Goal: Task Accomplishment & Management: Manage account settings

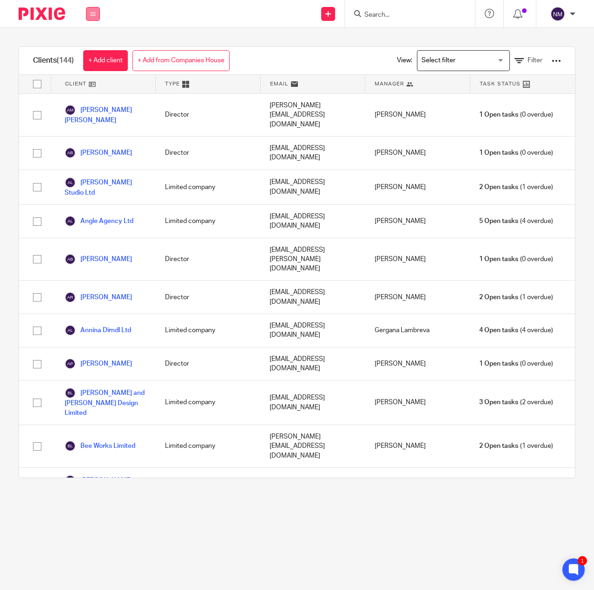
click at [92, 15] on icon at bounding box center [93, 14] width 6 height 6
click at [93, 41] on link "Work" at bounding box center [87, 43] width 15 height 7
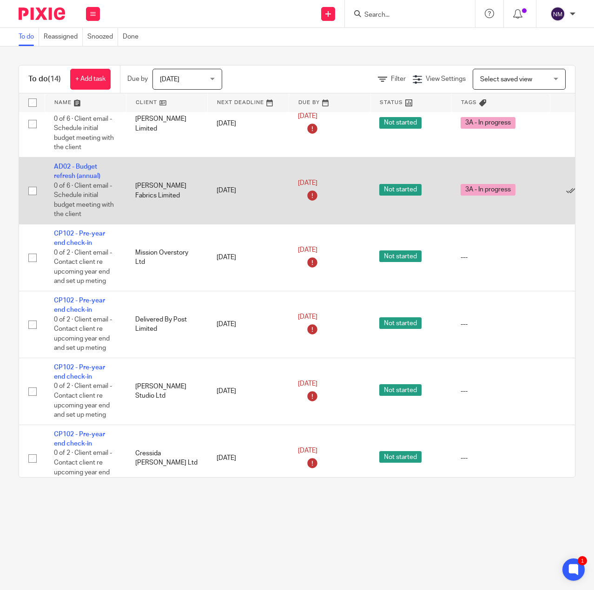
scroll to position [186, 0]
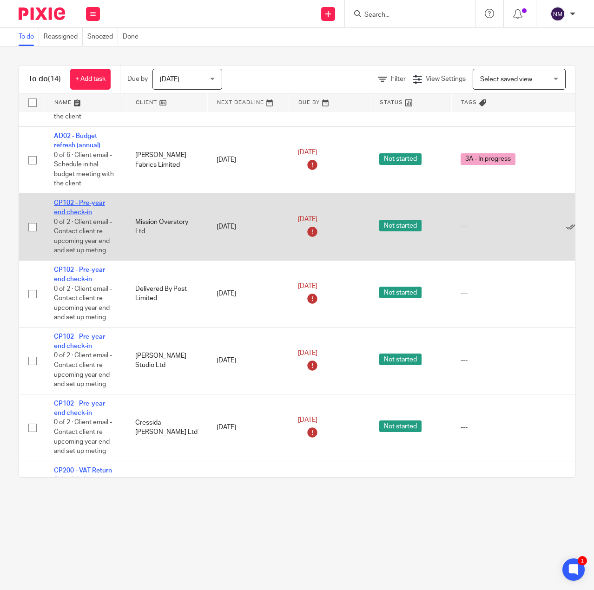
click at [70, 208] on link "CP102 - Pre-year end check-in" at bounding box center [79, 208] width 51 height 16
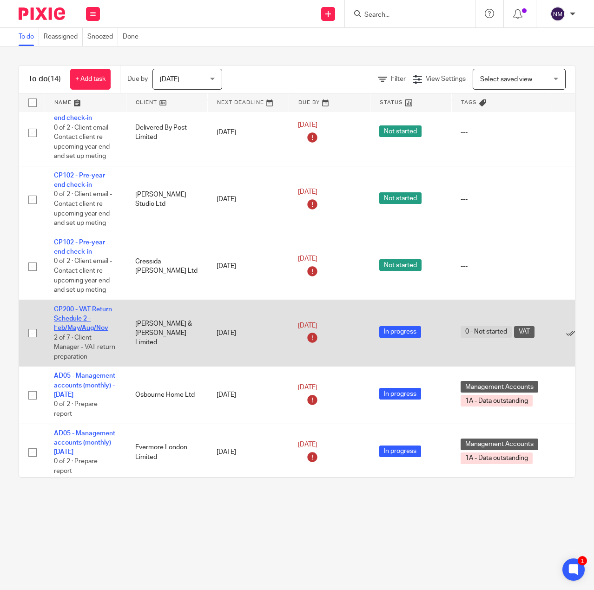
scroll to position [325, 0]
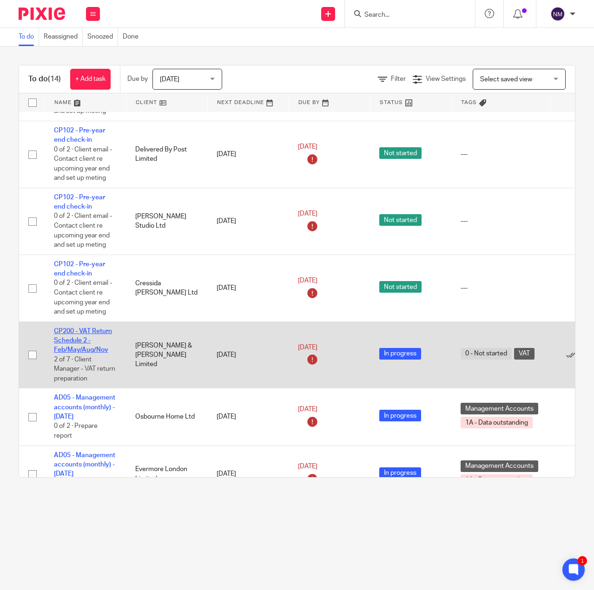
click at [78, 338] on link "CP200 - VAT Return Schedule 2 - Feb/May/Aug/Nov" at bounding box center [83, 341] width 58 height 26
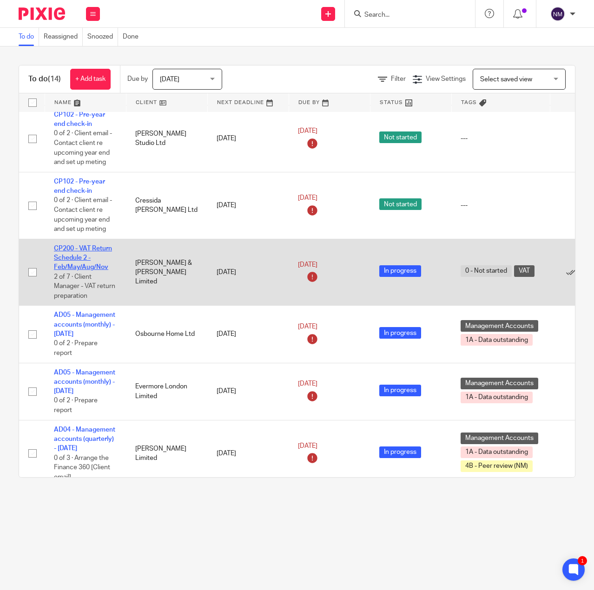
scroll to position [418, 0]
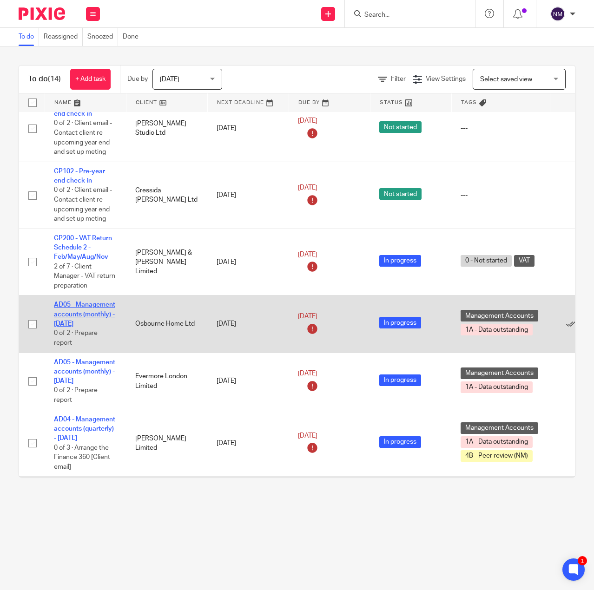
click at [85, 323] on link "AD05 - Management accounts (monthly) - August 31, 2025" at bounding box center [84, 315] width 61 height 26
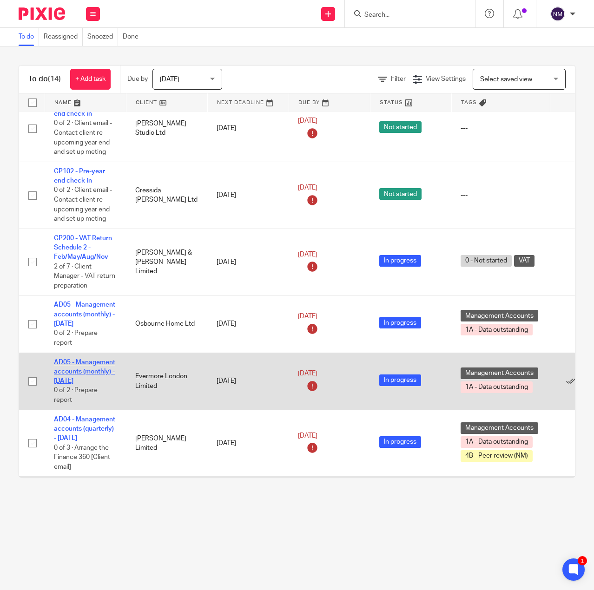
click at [87, 359] on link "AD05 - Management accounts (monthly) - [DATE]" at bounding box center [84, 372] width 61 height 26
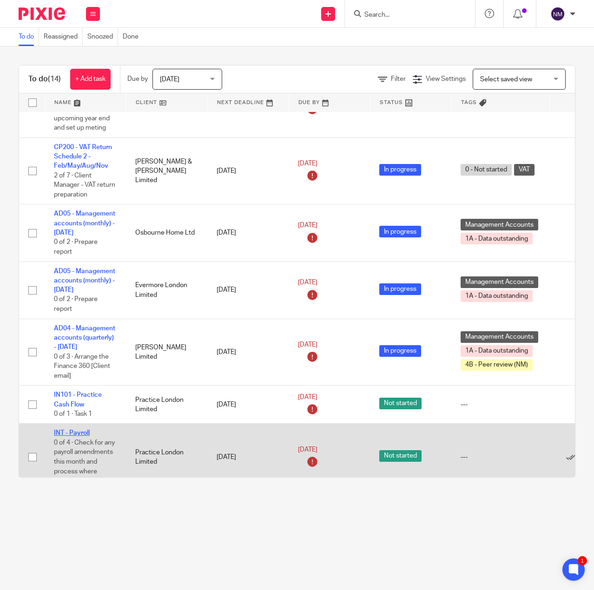
scroll to position [529, 0]
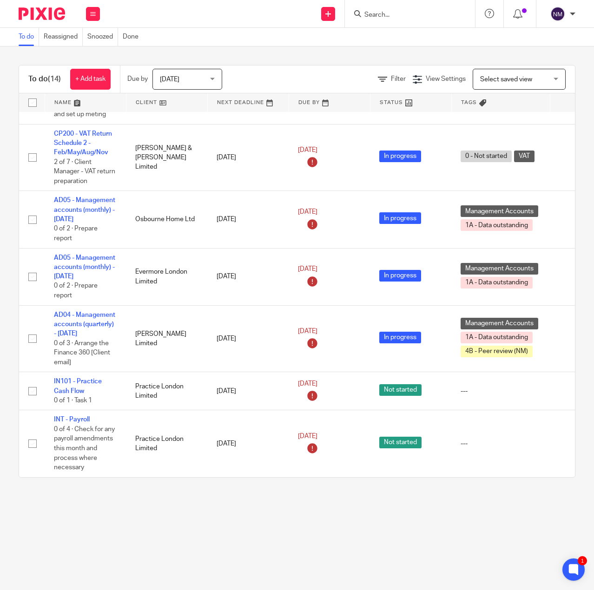
click at [443, 538] on main "To do Reassigned Snoozed Done To do (14) + Add task Due by Today Today Today To…" at bounding box center [297, 295] width 594 height 590
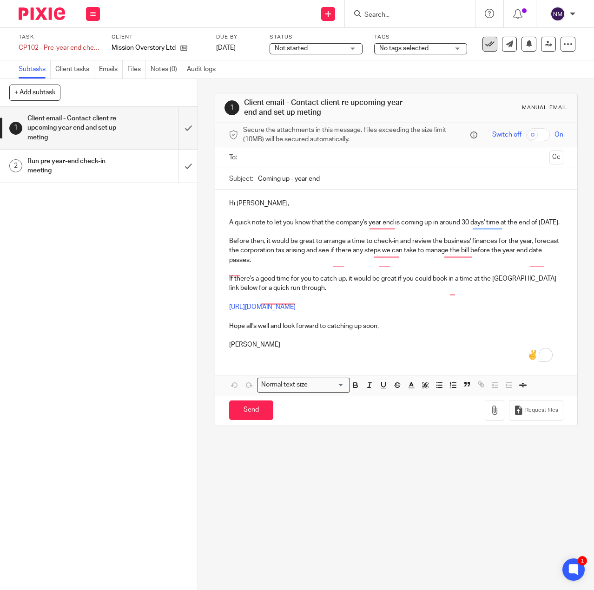
click at [485, 43] on icon at bounding box center [489, 44] width 9 height 9
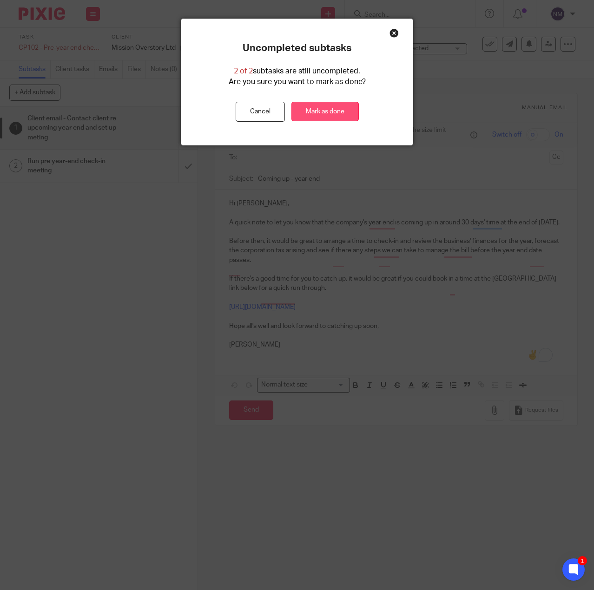
click at [314, 112] on link "Mark as done" at bounding box center [324, 112] width 67 height 20
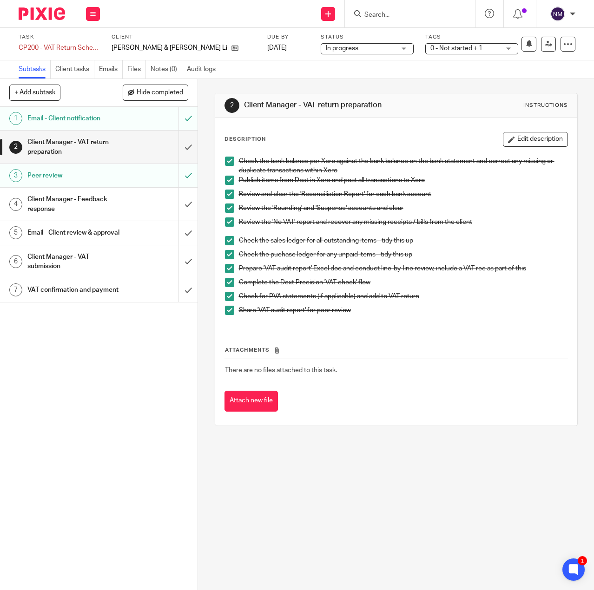
click at [430, 51] on span "0 - Not started + 1" at bounding box center [456, 48] width 52 height 7
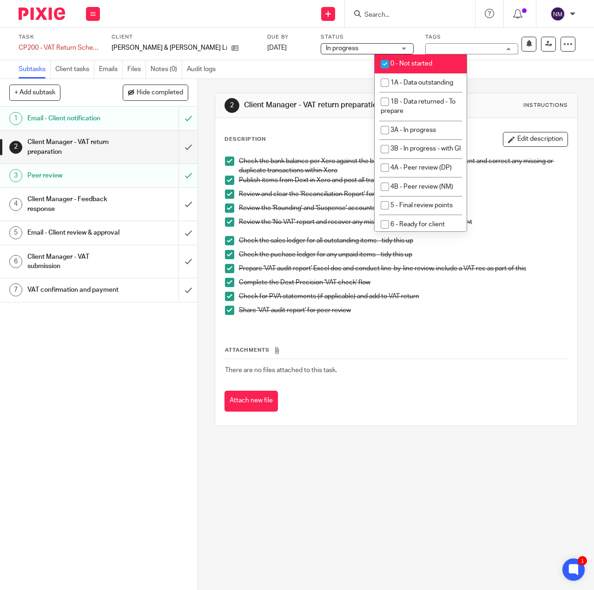
click at [387, 61] on input "checkbox" at bounding box center [385, 64] width 18 height 18
checkbox input "false"
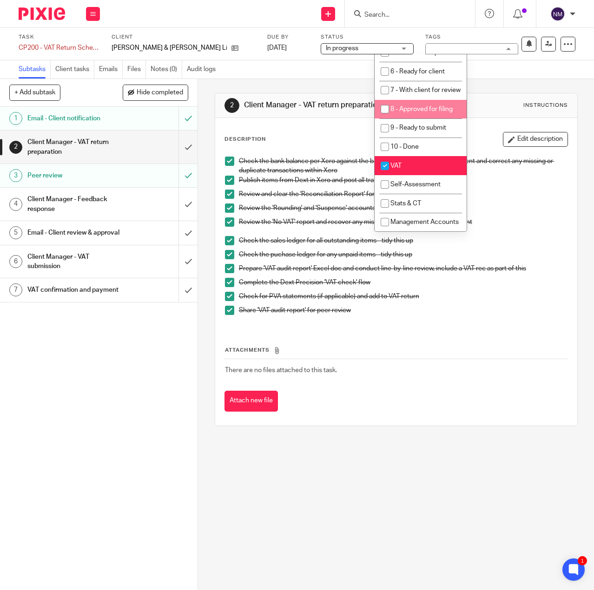
scroll to position [145, 0]
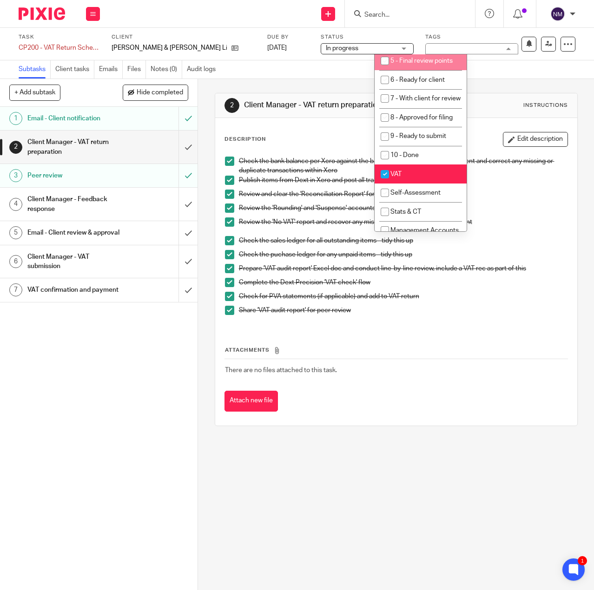
click at [423, 64] on span "5 - Final review points" at bounding box center [421, 61] width 62 height 7
checkbox input "true"
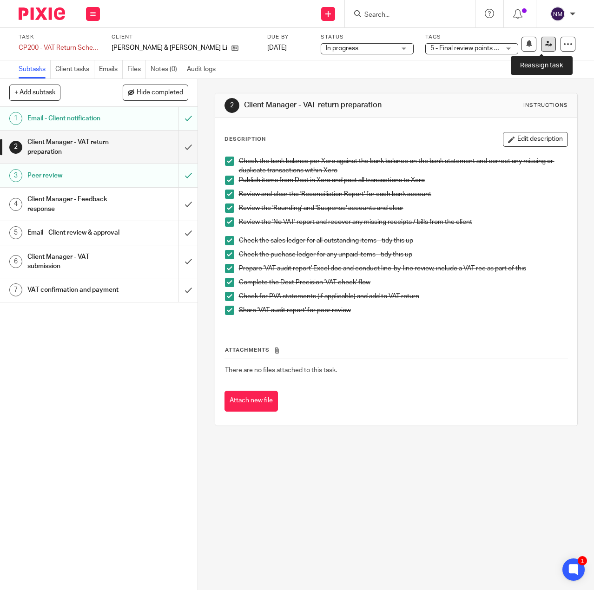
click at [545, 40] on icon at bounding box center [548, 43] width 7 height 7
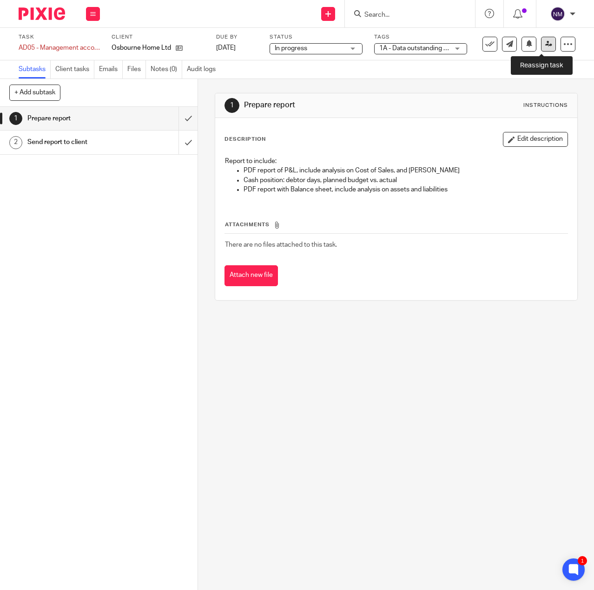
click at [545, 42] on icon at bounding box center [548, 43] width 7 height 7
click at [405, 50] on span "1A - Data outstanding + 1" at bounding box center [415, 48] width 73 height 7
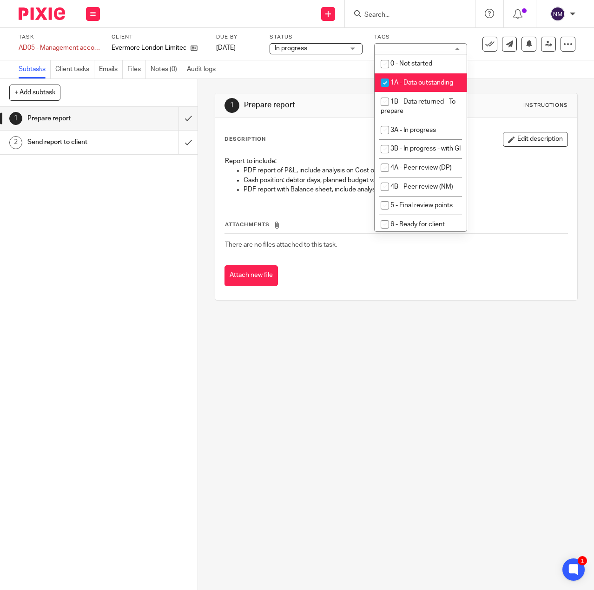
click at [384, 81] on input "checkbox" at bounding box center [385, 83] width 18 height 18
checkbox input "false"
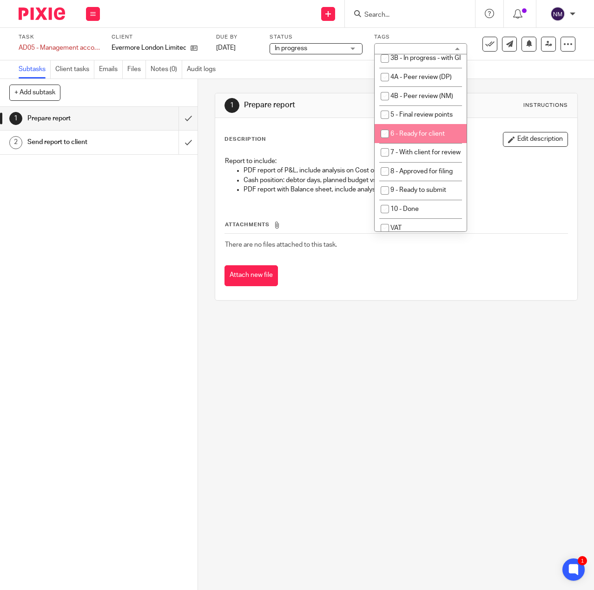
scroll to position [93, 0]
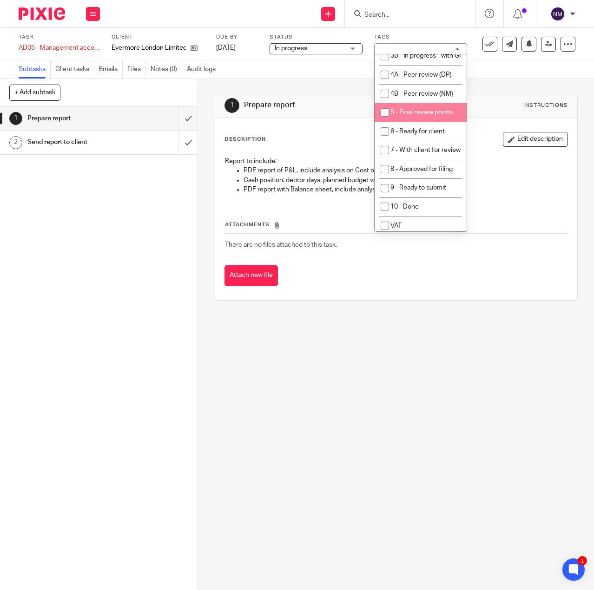
click at [406, 116] on span "5 - Final review points" at bounding box center [421, 112] width 62 height 7
checkbox input "true"
click at [545, 42] on icon at bounding box center [548, 43] width 7 height 7
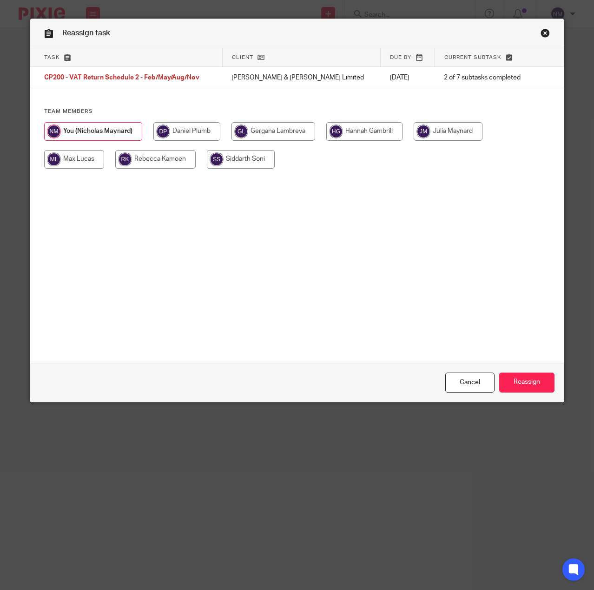
click at [265, 131] on input "radio" at bounding box center [273, 131] width 84 height 19
radio input "true"
click at [528, 385] on input "Reassign" at bounding box center [526, 383] width 55 height 20
click at [75, 163] on input "radio" at bounding box center [74, 159] width 60 height 19
radio input "true"
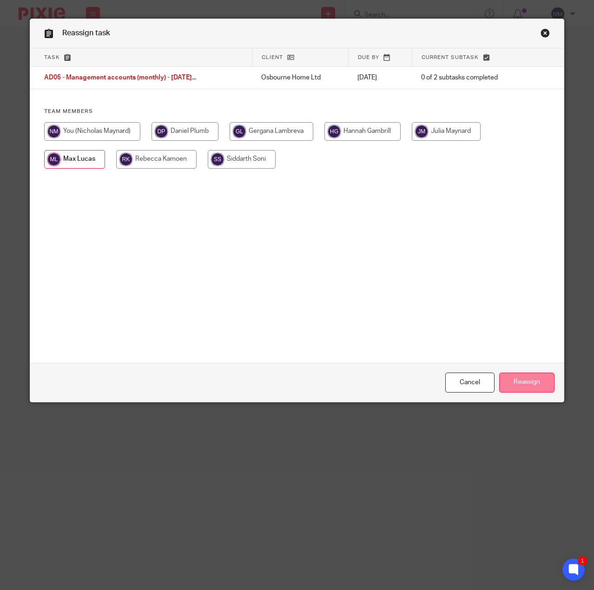
click at [534, 377] on input "Reassign" at bounding box center [526, 383] width 55 height 20
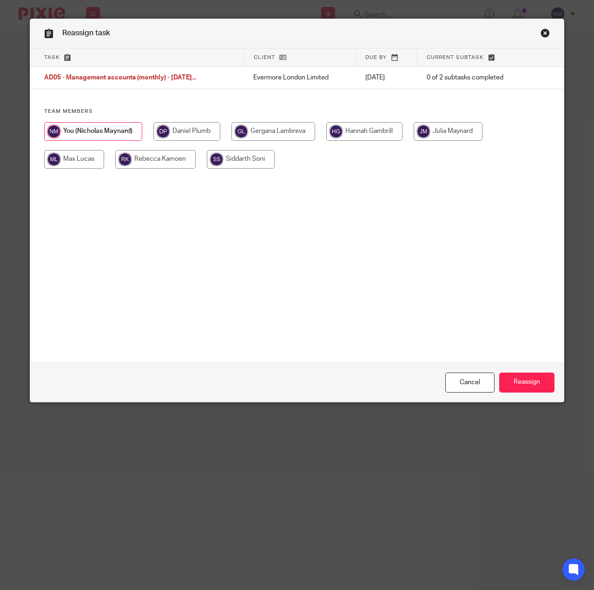
click at [79, 159] on input "radio" at bounding box center [74, 159] width 60 height 19
radio input "true"
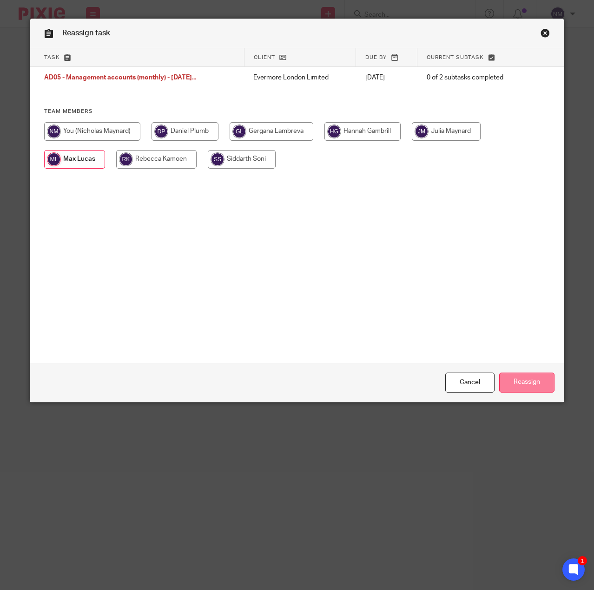
click at [520, 382] on input "Reassign" at bounding box center [526, 383] width 55 height 20
